Goal: Task Accomplishment & Management: Manage account settings

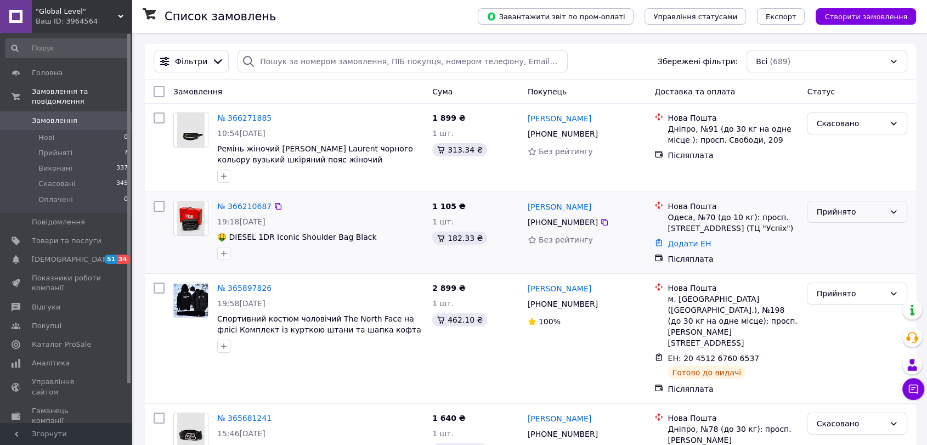
click at [818, 212] on div "Прийнято" at bounding box center [850, 212] width 69 height 12
click at [827, 253] on li "Скасовано" at bounding box center [856, 255] width 99 height 20
click at [827, 253] on div "Прийнято" at bounding box center [856, 232] width 109 height 72
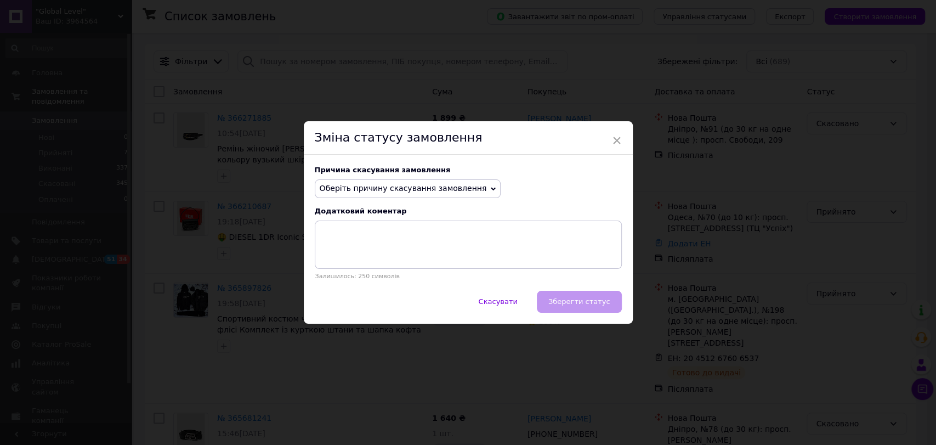
click at [365, 194] on span "Оберіть причину скасування замовлення" at bounding box center [408, 188] width 186 height 19
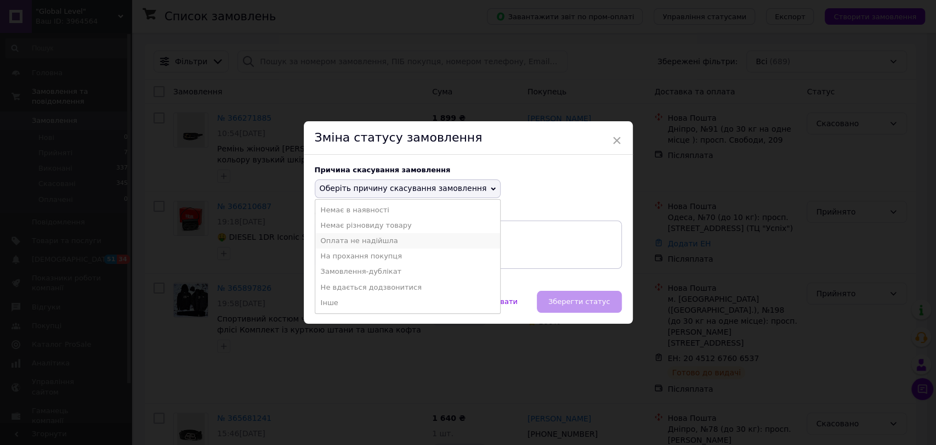
click at [354, 240] on li "Оплата не надійшла" at bounding box center [407, 240] width 185 height 15
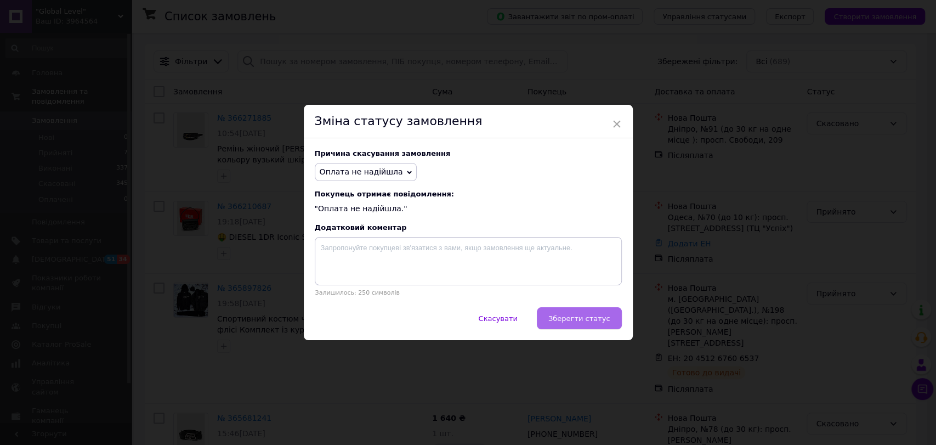
click at [571, 322] on span "Зберегти статус" at bounding box center [579, 318] width 62 height 8
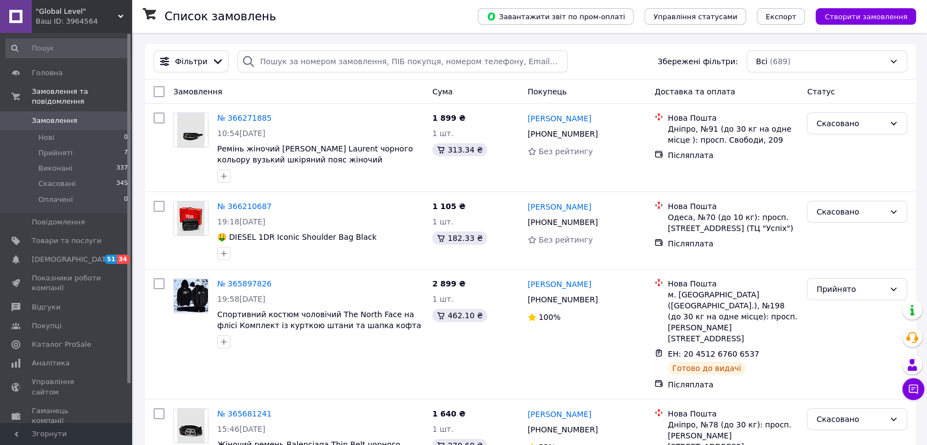
click at [114, 10] on span ""Global Level"" at bounding box center [77, 12] width 82 height 10
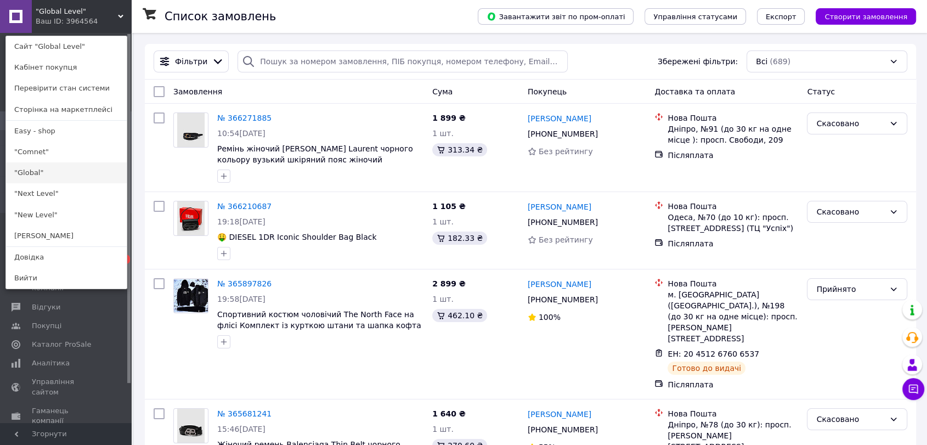
click at [31, 173] on link ""Global"" at bounding box center [66, 172] width 121 height 21
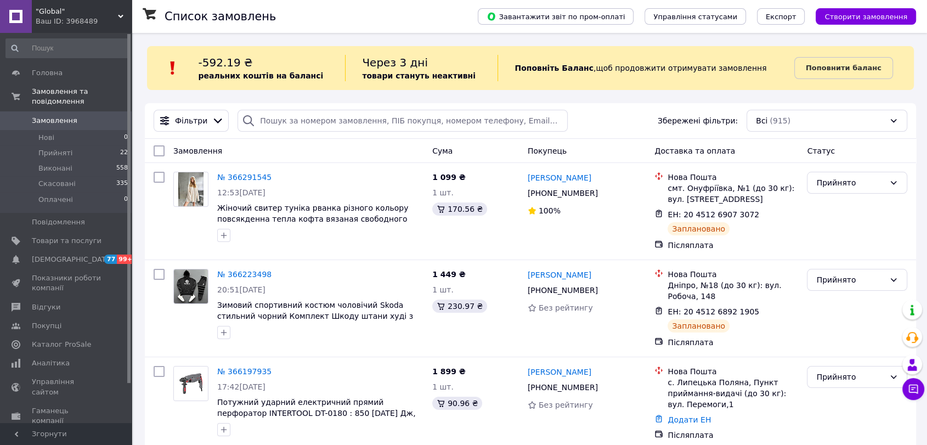
click at [117, 11] on span ""Global"" at bounding box center [77, 12] width 82 height 10
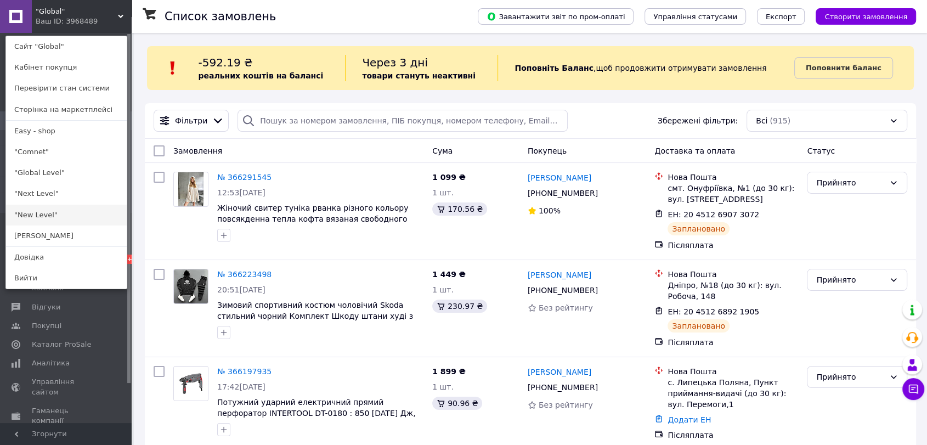
click at [29, 212] on link ""New Level"" at bounding box center [66, 215] width 121 height 21
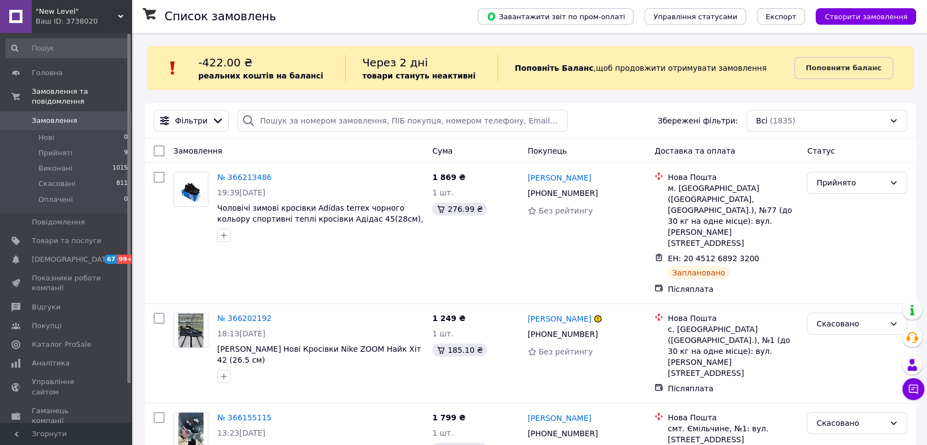
click at [114, 10] on span ""New Level"" at bounding box center [77, 12] width 82 height 10
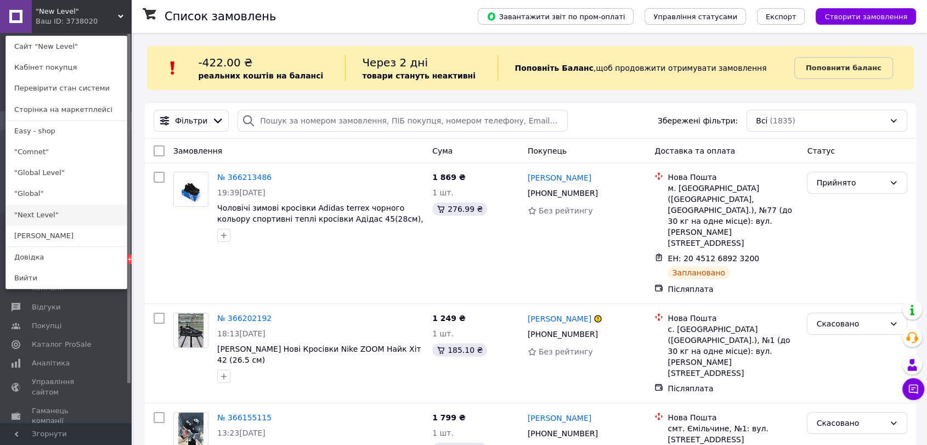
click at [43, 213] on link ""Next Level"" at bounding box center [66, 215] width 121 height 21
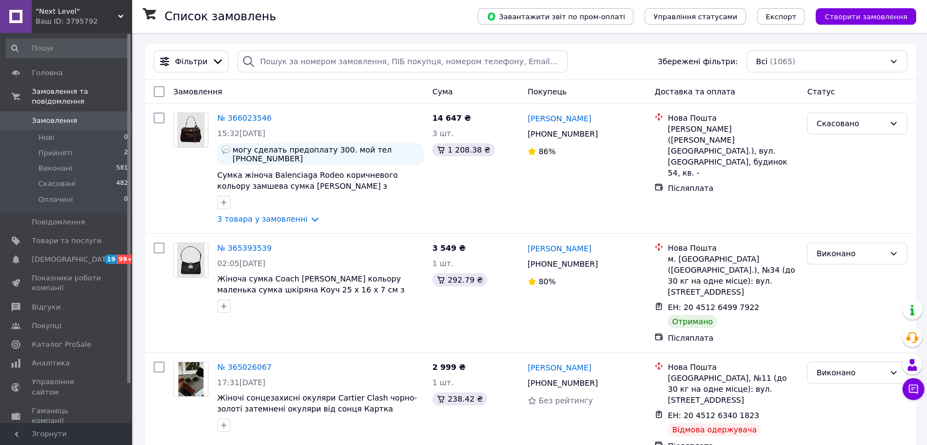
click at [121, 8] on div ""Next Level" Ваш ID: 3795792" at bounding box center [82, 16] width 100 height 33
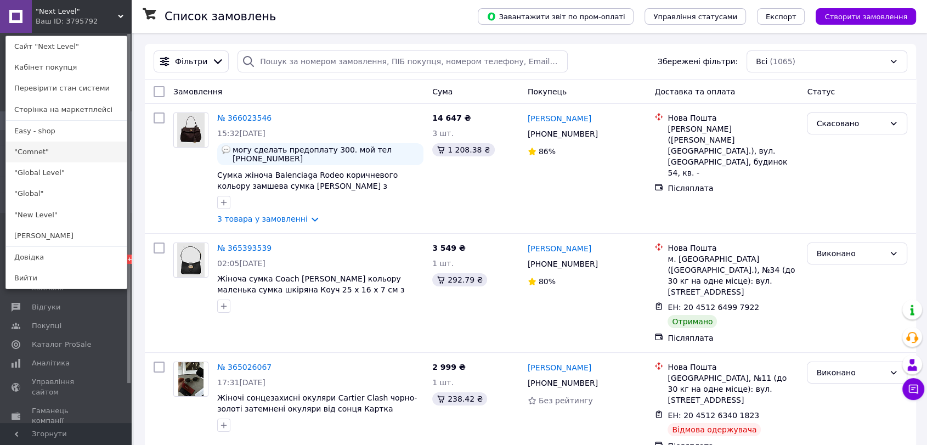
click at [30, 158] on link ""Comnet"" at bounding box center [66, 151] width 121 height 21
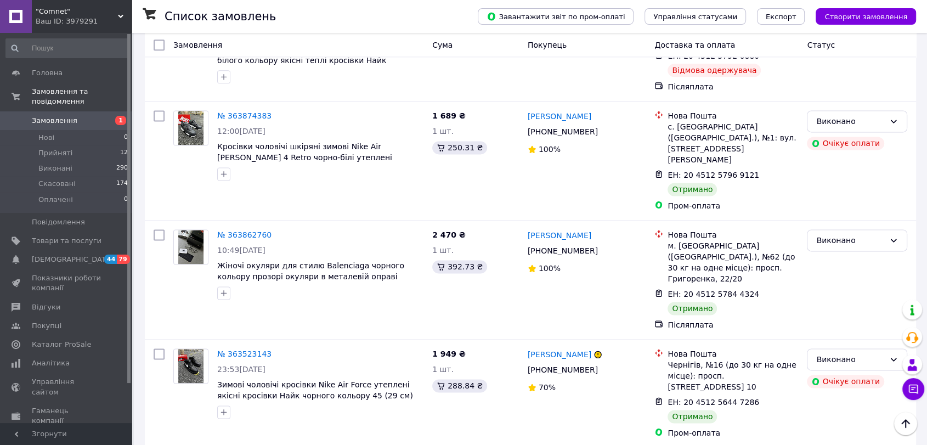
scroll to position [1706, 0]
